Goal: Find specific page/section: Locate a particular part of the current website

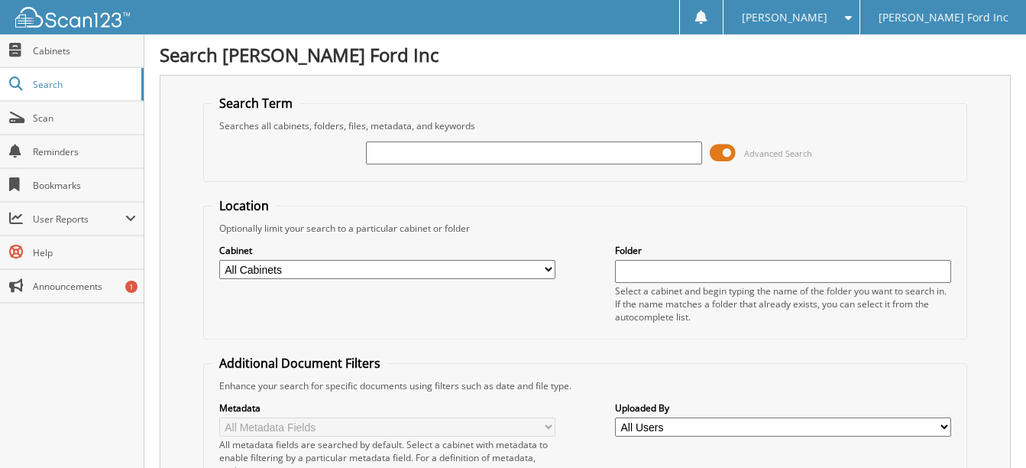
click at [376, 149] on input "text" at bounding box center [534, 152] width 336 height 23
type input "6168599"
click at [432, 155] on input "6168599" at bounding box center [534, 152] width 336 height 23
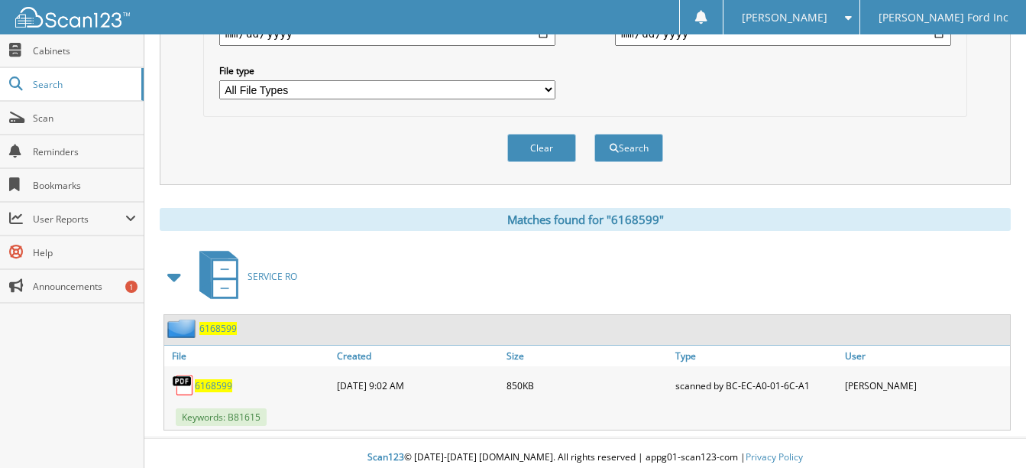
scroll to position [497, 0]
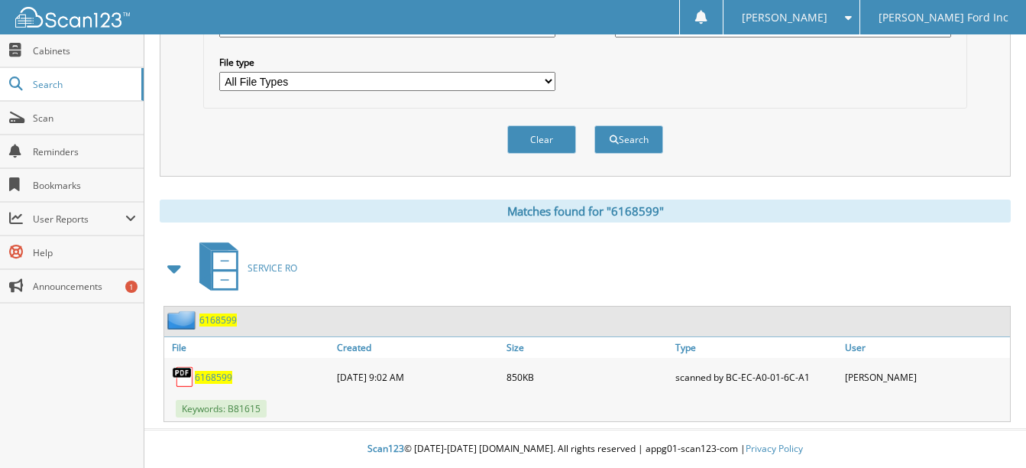
click at [218, 373] on span "6168599" at bounding box center [213, 377] width 37 height 13
